Goal: Transaction & Acquisition: Purchase product/service

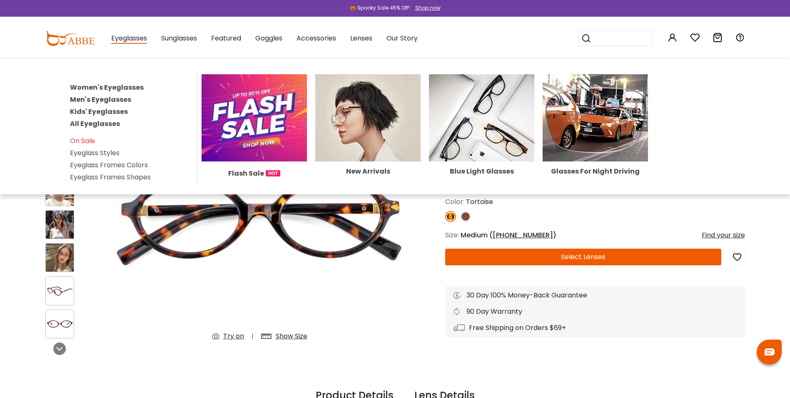
click at [108, 92] on link "Women's Eyeglasses" at bounding box center [107, 88] width 74 height 10
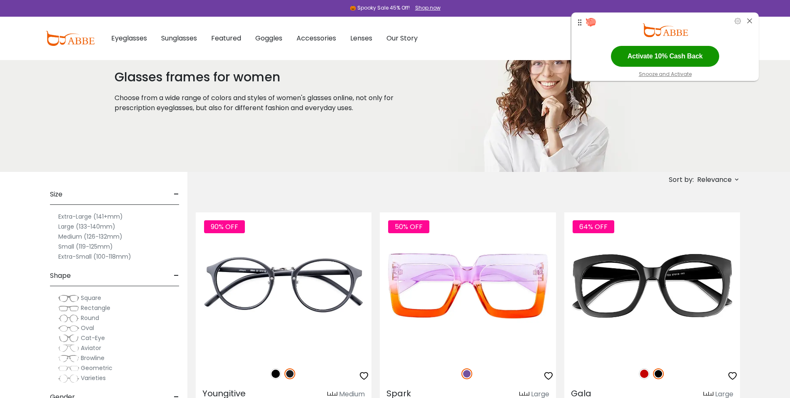
scroll to position [42, 0]
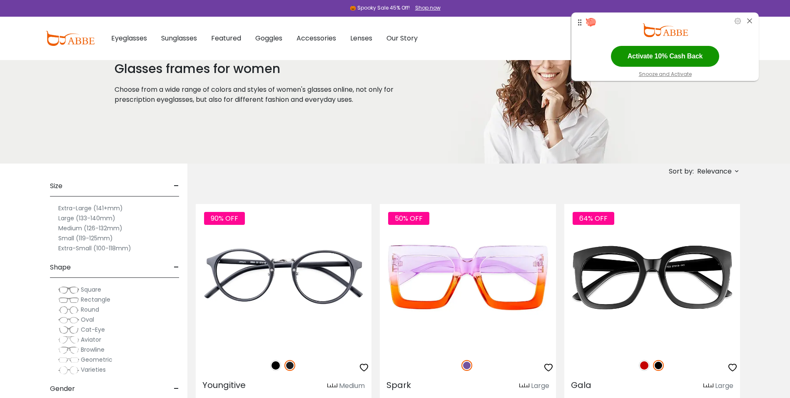
click at [84, 208] on label "Extra-Large (141+mm)" at bounding box center [90, 208] width 65 height 10
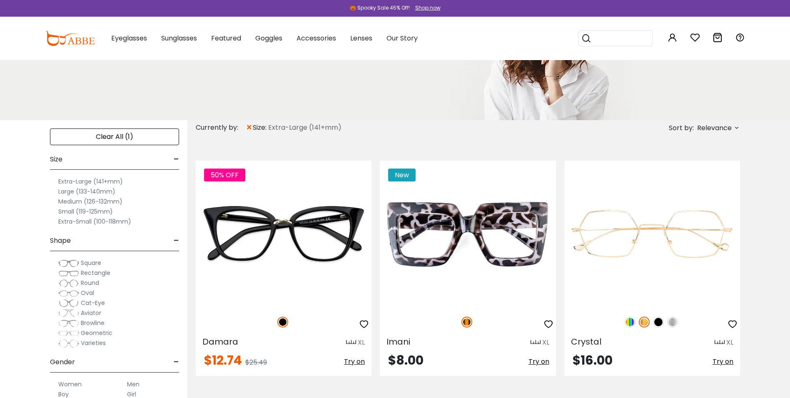
scroll to position [125, 0]
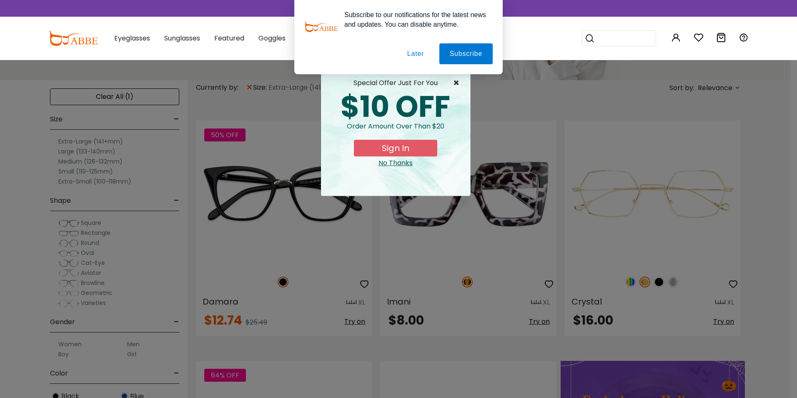
click at [455, 83] on span "×" at bounding box center [458, 83] width 10 height 10
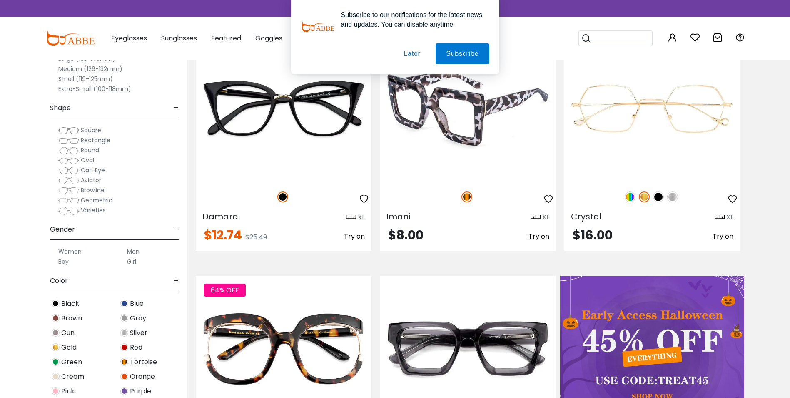
scroll to position [208, 0]
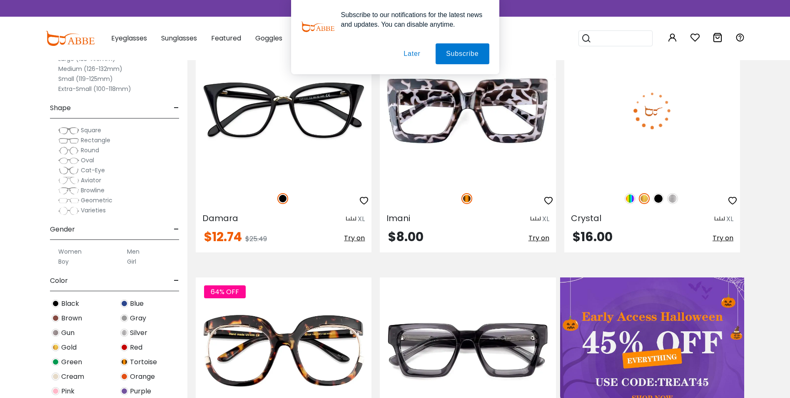
click at [628, 204] on img at bounding box center [630, 198] width 11 height 11
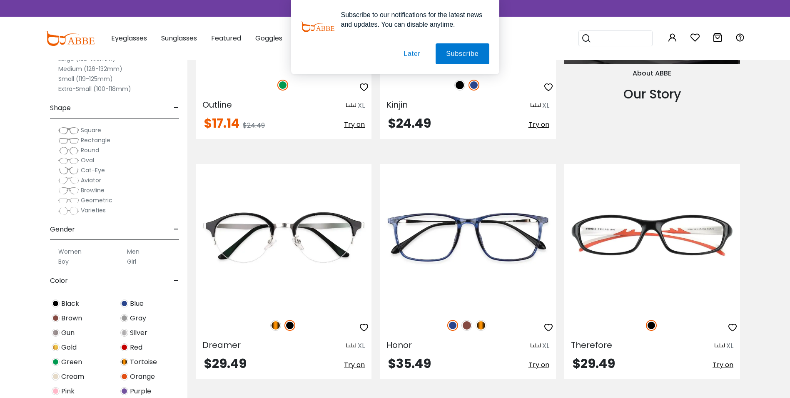
scroll to position [1167, 0]
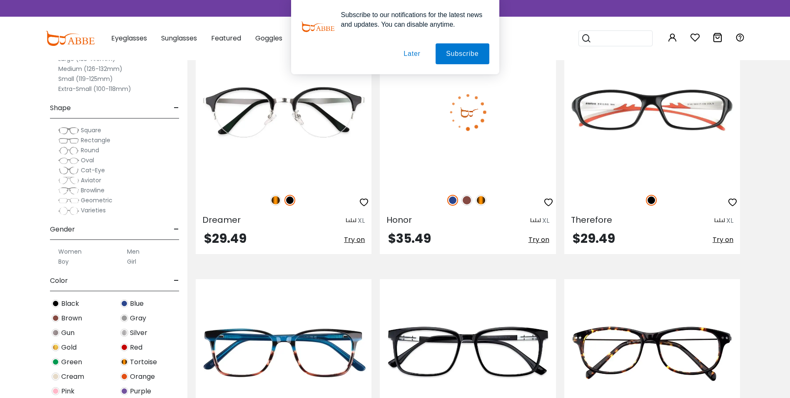
click at [462, 185] on img at bounding box center [468, 112] width 176 height 147
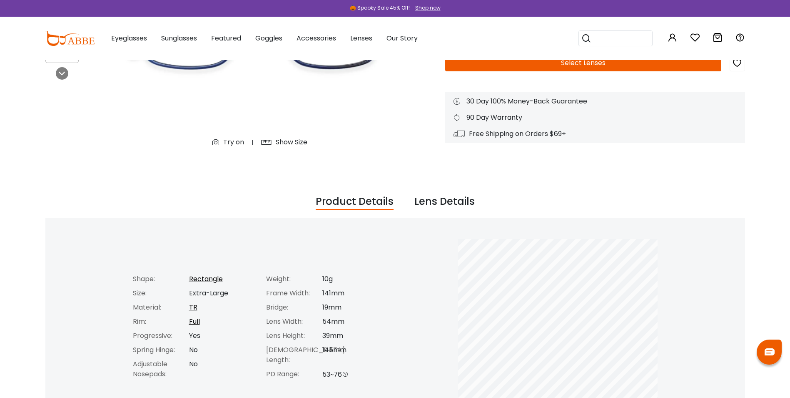
scroll to position [208, 0]
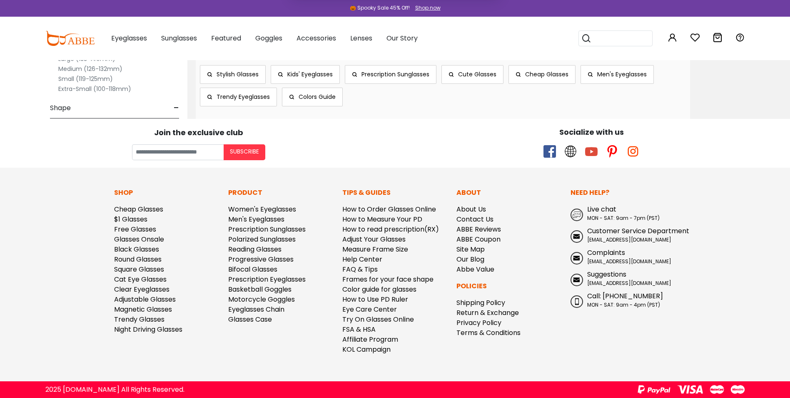
scroll to position [3792, 0]
